Goal: Information Seeking & Learning: Learn about a topic

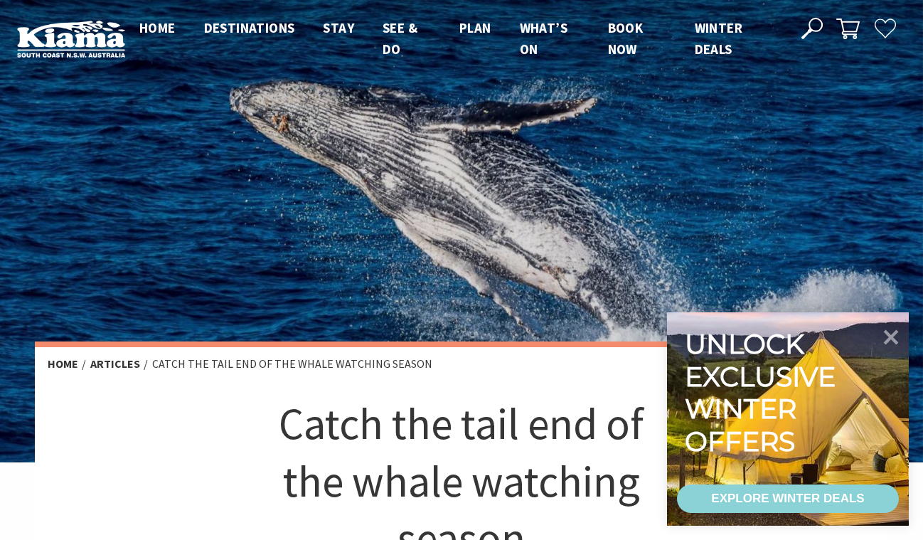
scroll to position [606, 590]
click at [884, 337] on icon at bounding box center [891, 336] width 34 height 34
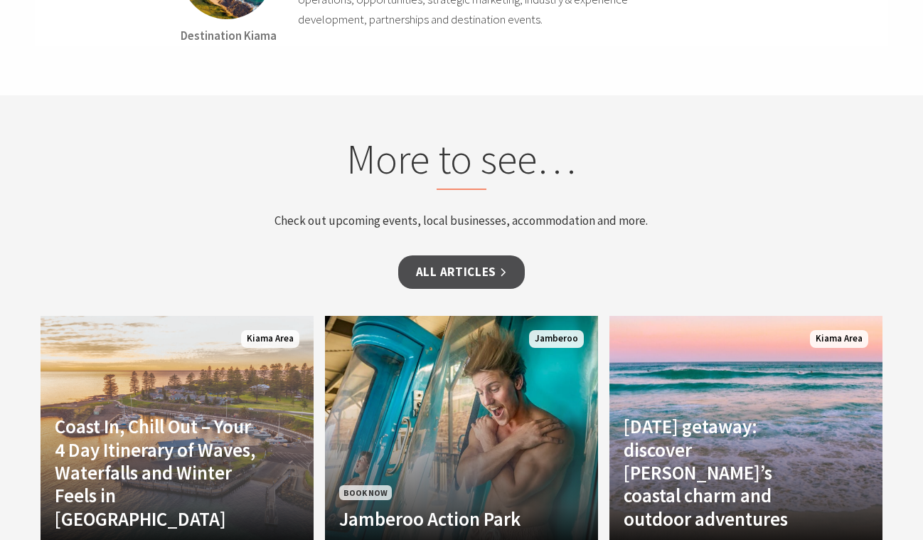
scroll to position [3734, 0]
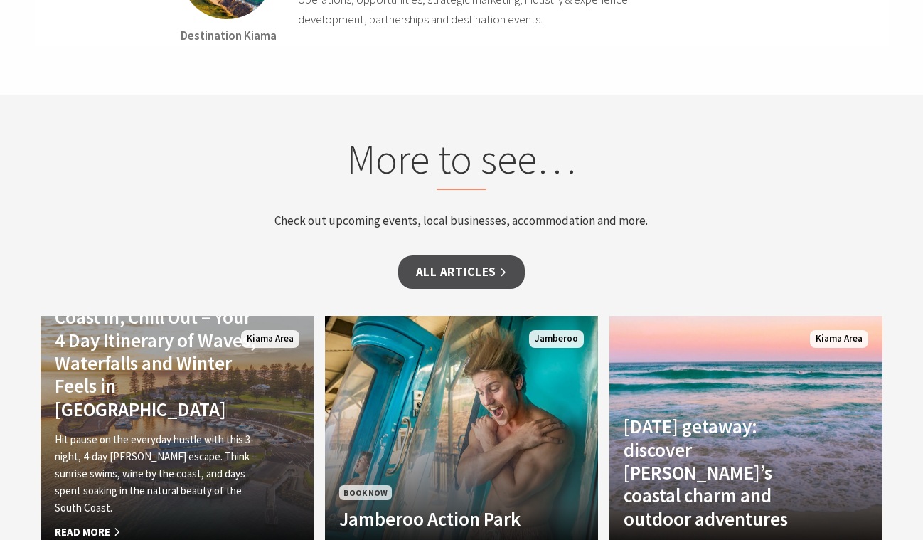
click at [82, 523] on span "Read More" at bounding box center [156, 531] width 203 height 17
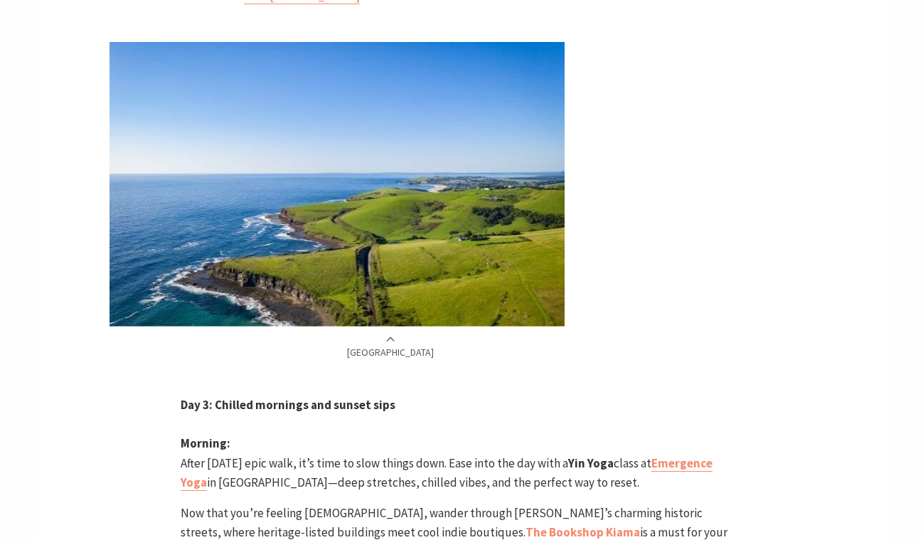
scroll to position [3245, 0]
